Goal: Use online tool/utility: Utilize a website feature to perform a specific function

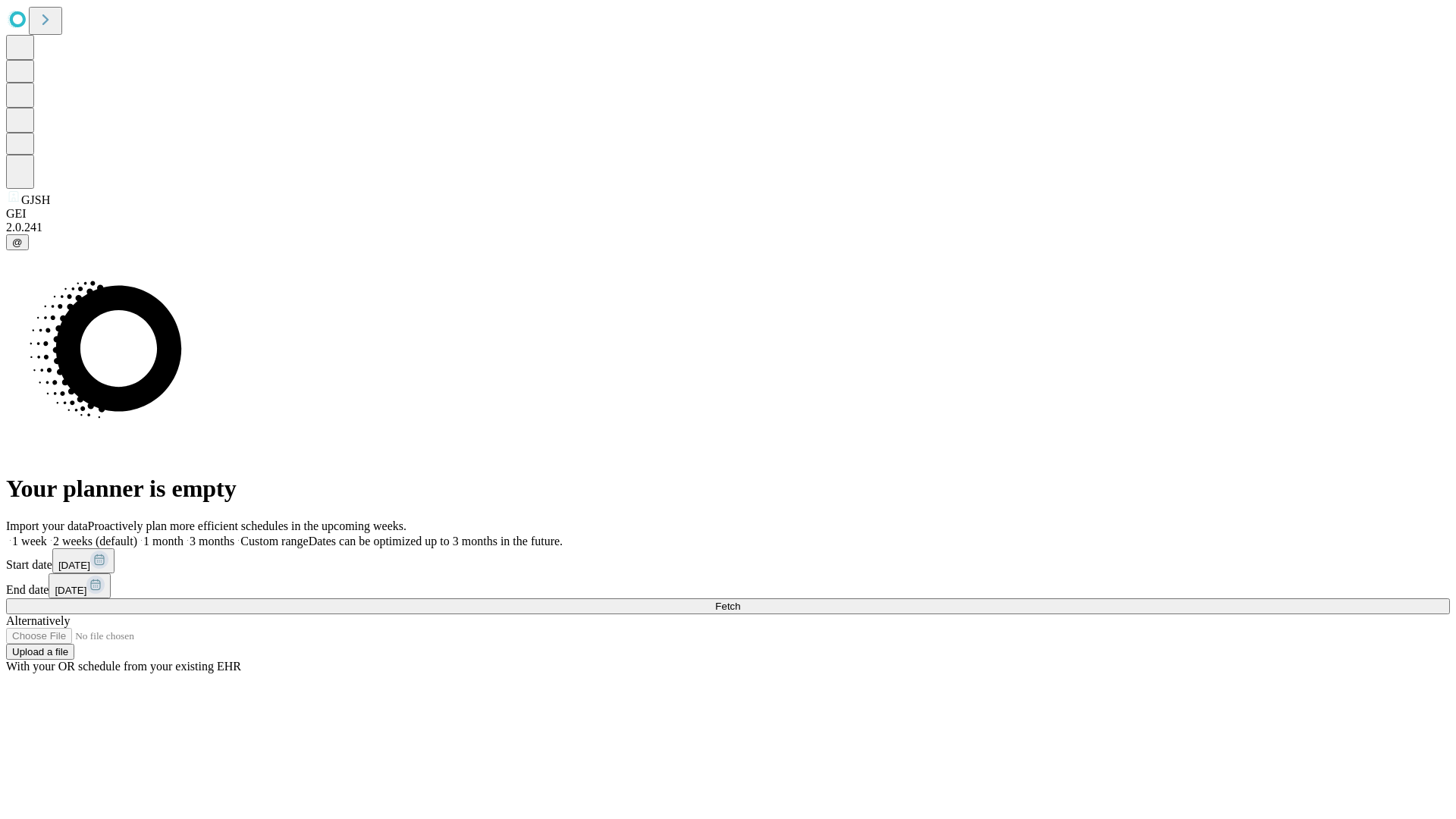
click at [740, 600] on span "Fetch" at bounding box center [727, 606] width 25 height 11
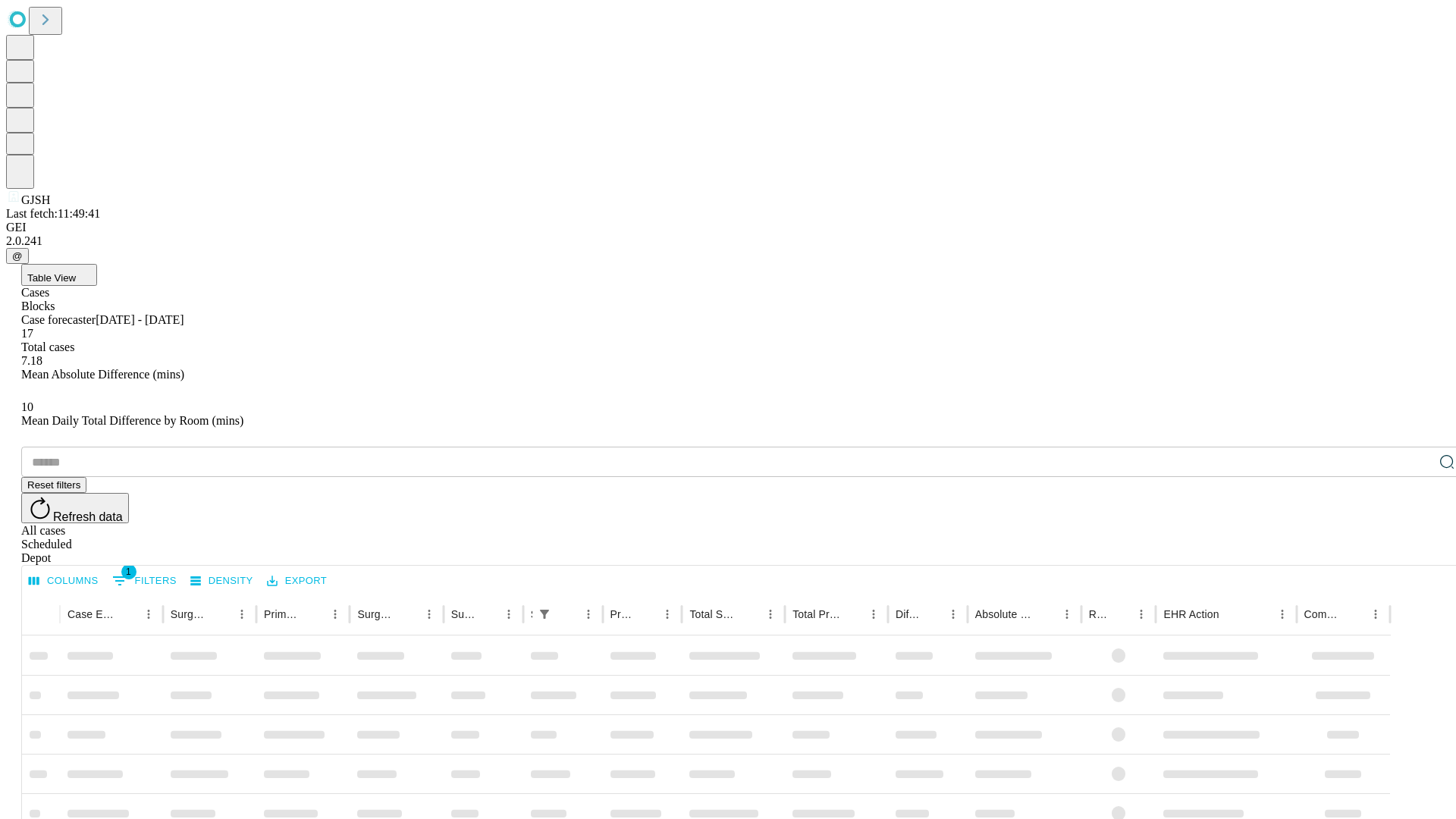
click at [76, 272] on span "Table View" at bounding box center [52, 278] width 49 height 11
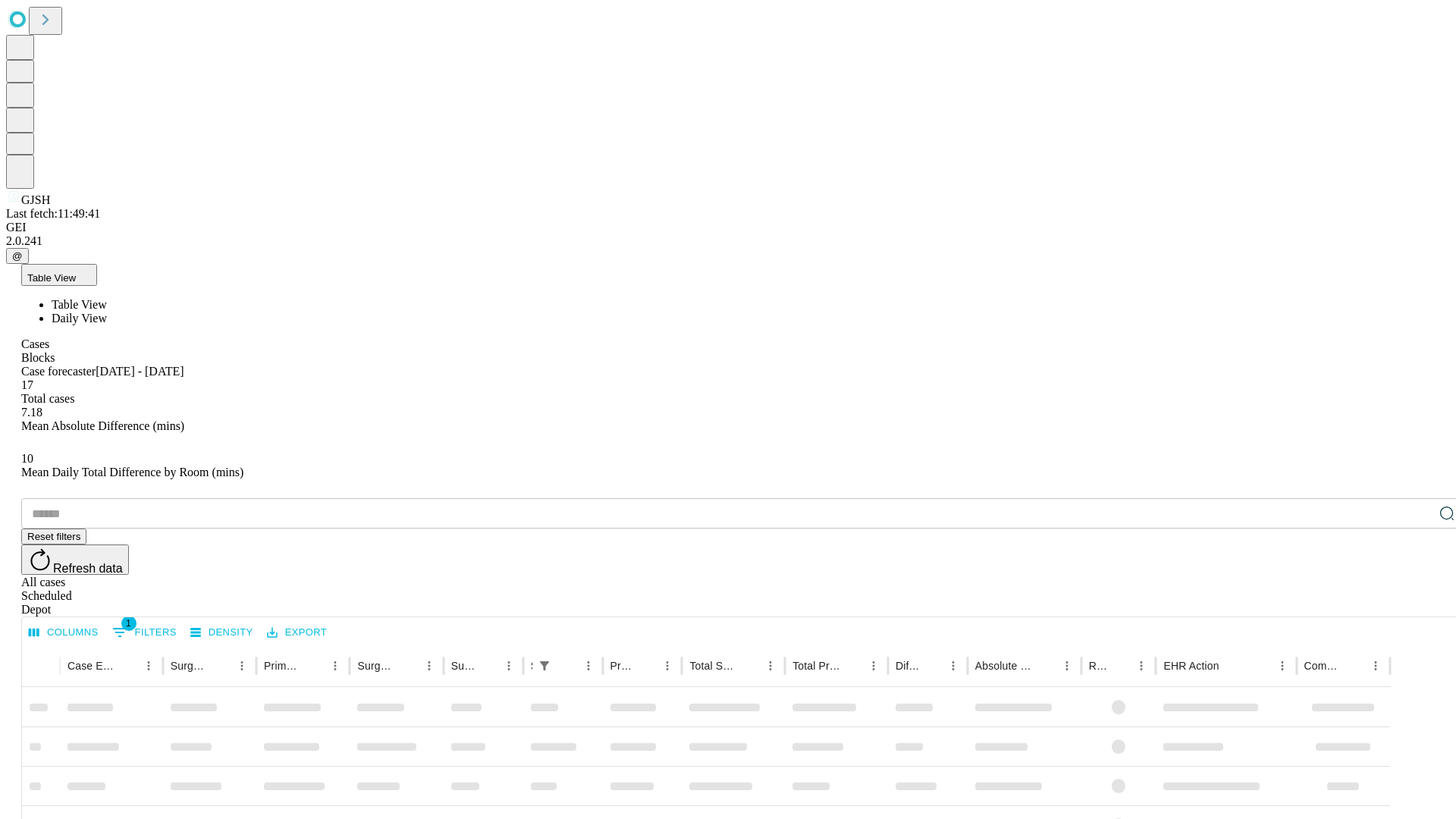
click at [107, 311] on span "Daily View" at bounding box center [79, 317] width 55 height 13
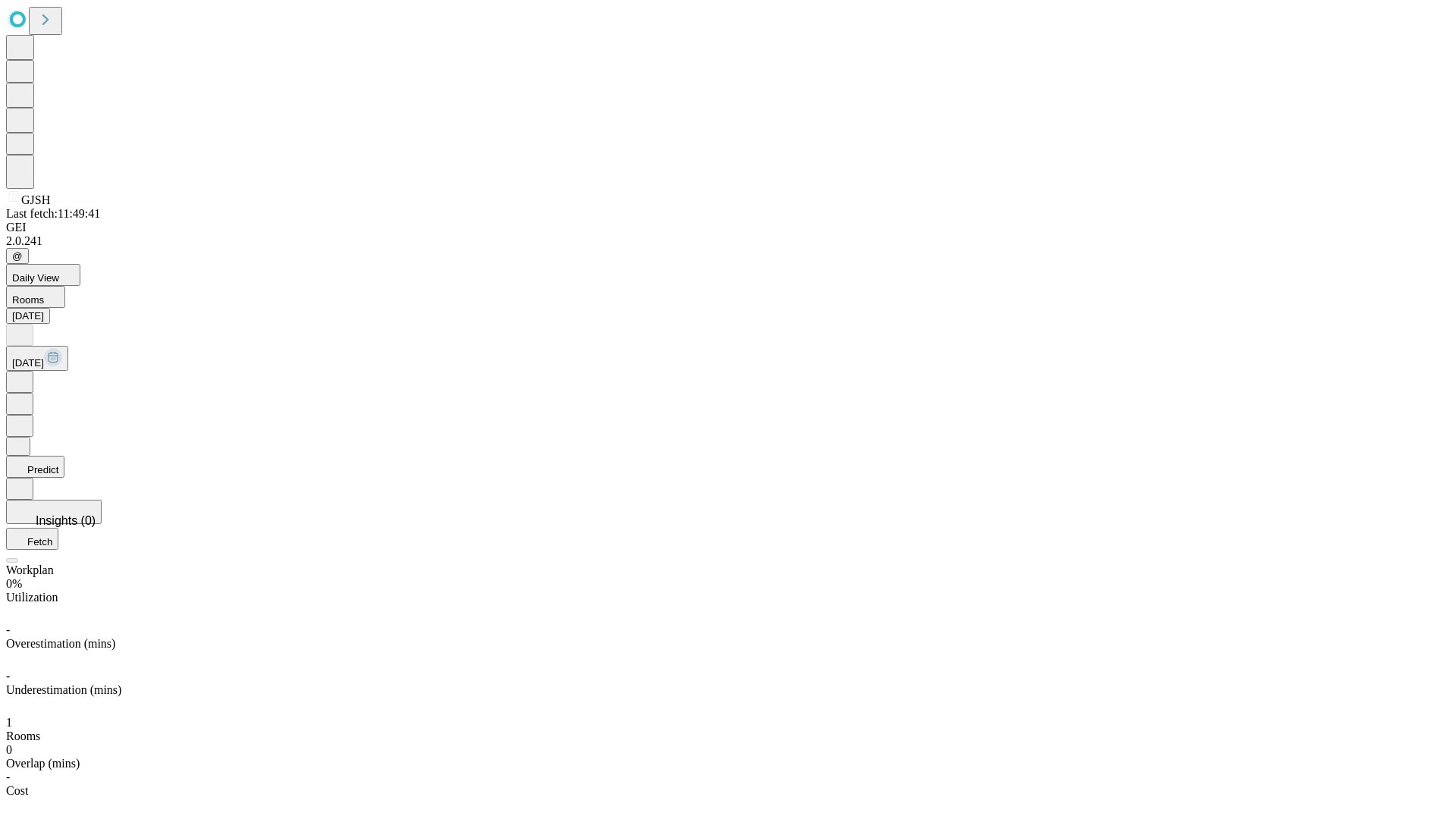
click at [65, 455] on button "Predict" at bounding box center [35, 466] width 58 height 22
